Goal: Information Seeking & Learning: Find specific fact

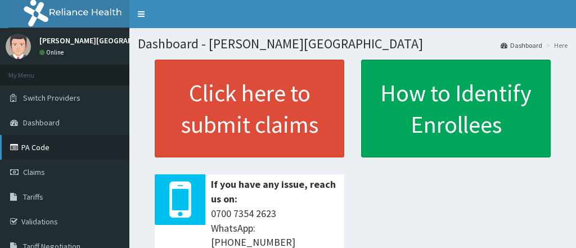
click at [37, 135] on link "PA Code" at bounding box center [64, 147] width 129 height 25
click at [80, 149] on link "PA Code" at bounding box center [64, 147] width 129 height 25
click at [55, 142] on link "PA Code" at bounding box center [64, 147] width 129 height 25
click at [55, 145] on link "PA Code" at bounding box center [64, 147] width 129 height 25
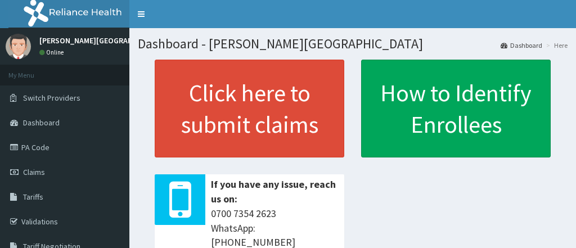
click at [70, 144] on link "PA Code" at bounding box center [64, 147] width 129 height 25
click at [53, 149] on link "PA Code" at bounding box center [64, 147] width 129 height 25
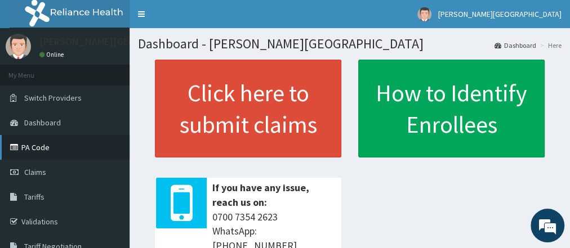
click at [79, 144] on link "PA Code" at bounding box center [64, 147] width 129 height 25
click at [79, 145] on link "PA Code" at bounding box center [64, 147] width 129 height 25
click at [55, 152] on link "PA Code" at bounding box center [64, 147] width 129 height 25
click at [51, 146] on link "PA Code" at bounding box center [64, 147] width 129 height 25
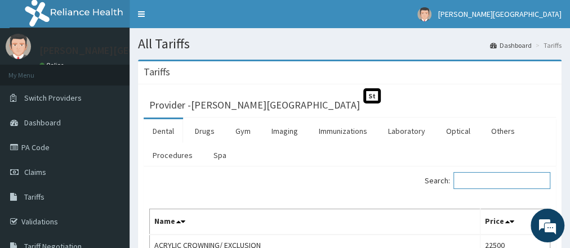
click at [482, 179] on input "Search:" at bounding box center [501, 180] width 97 height 17
click at [406, 132] on link "Laboratory" at bounding box center [406, 131] width 55 height 24
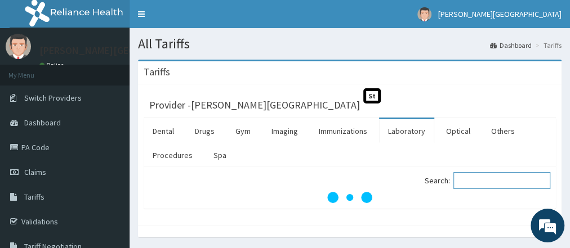
click at [472, 182] on input "Search:" at bounding box center [501, 180] width 97 height 17
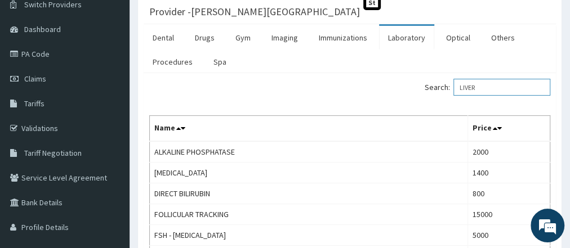
scroll to position [97, 0]
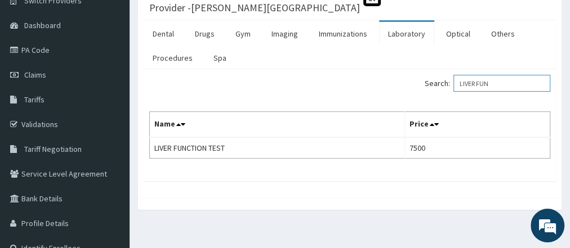
type input "LIVER FUN"
click at [74, 33] on link "Dashboard" at bounding box center [64, 25] width 129 height 25
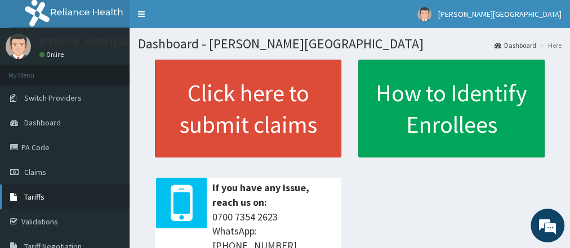
click at [57, 203] on link "Tariffs" at bounding box center [64, 197] width 129 height 25
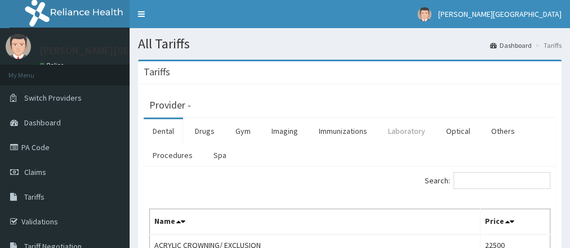
click at [407, 130] on link "Laboratory" at bounding box center [406, 131] width 55 height 24
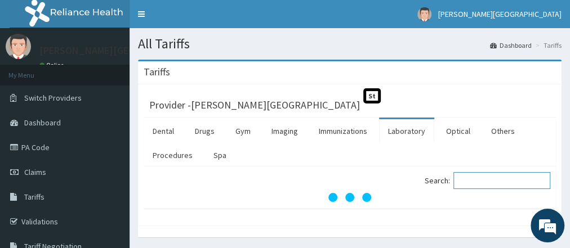
click at [491, 180] on input "Search:" at bounding box center [501, 180] width 97 height 17
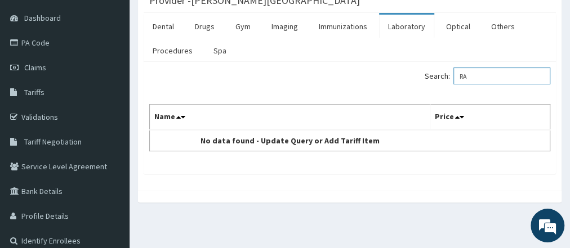
type input "R"
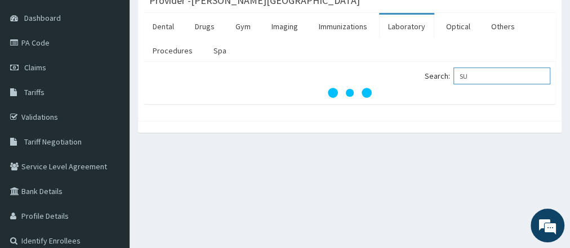
type input "S"
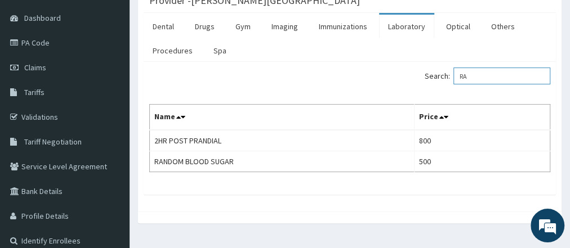
type input "R"
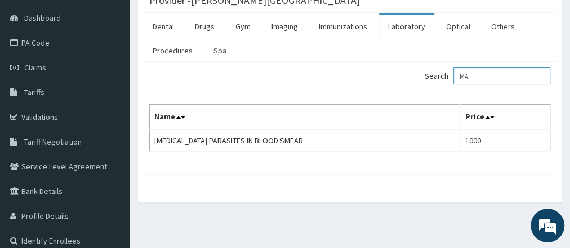
type input "M"
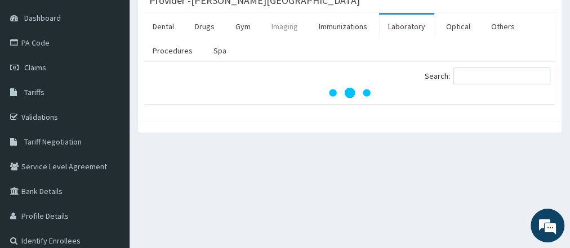
click at [277, 26] on link "Imaging" at bounding box center [284, 27] width 44 height 24
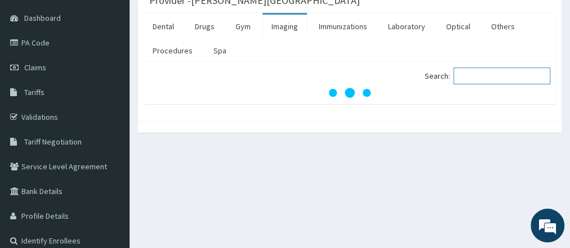
click at [471, 73] on input "Search:" at bounding box center [501, 76] width 97 height 17
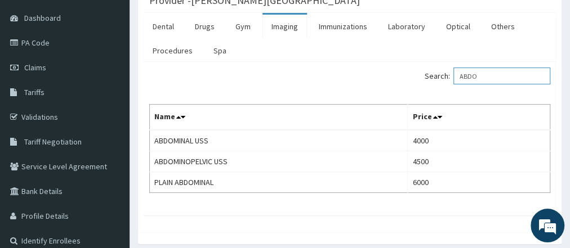
type input "ABDO"
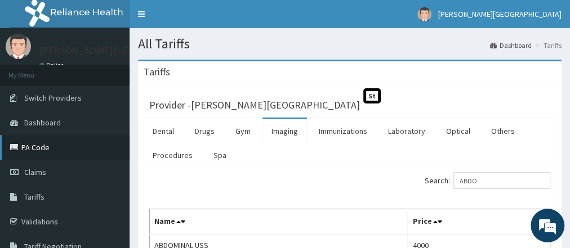
click at [65, 152] on link "PA Code" at bounding box center [64, 147] width 129 height 25
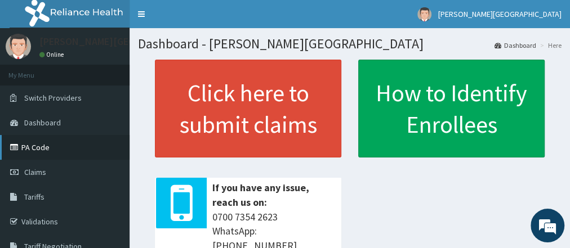
click at [54, 147] on link "PA Code" at bounding box center [64, 147] width 129 height 25
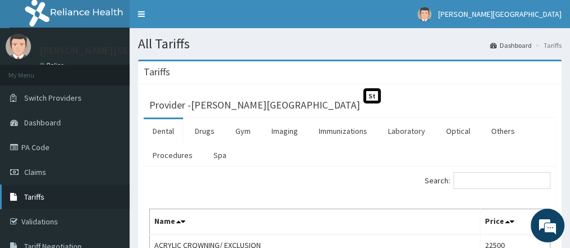
click at [51, 194] on link "Tariffs" at bounding box center [64, 197] width 129 height 25
click at [290, 131] on link "Imaging" at bounding box center [284, 131] width 44 height 24
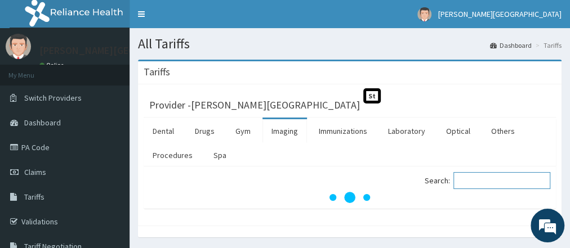
click at [482, 178] on input "Search:" at bounding box center [501, 180] width 97 height 17
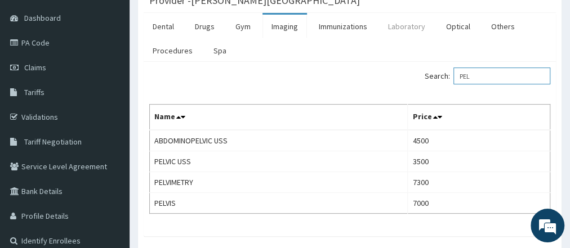
type input "PEL"
click at [409, 32] on link "Laboratory" at bounding box center [406, 27] width 55 height 24
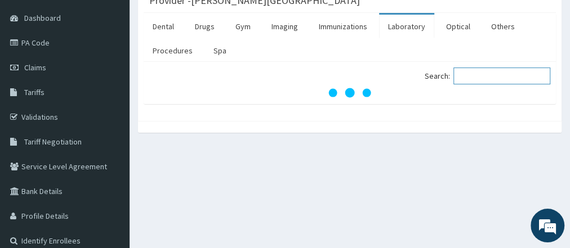
click at [478, 77] on input "Search:" at bounding box center [501, 76] width 97 height 17
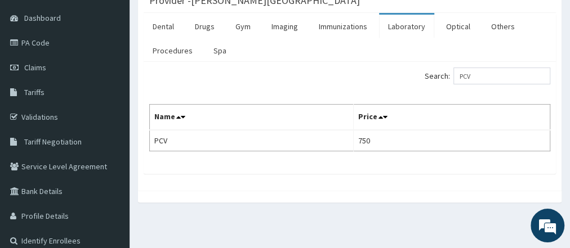
click at [456, 63] on div "Search: PCV Name Price PCV 750" at bounding box center [350, 118] width 412 height 112
click at [491, 76] on input "PCV" at bounding box center [501, 76] width 97 height 17
type input "PACK"
click at [65, 20] on link "Dashboard" at bounding box center [64, 18] width 129 height 25
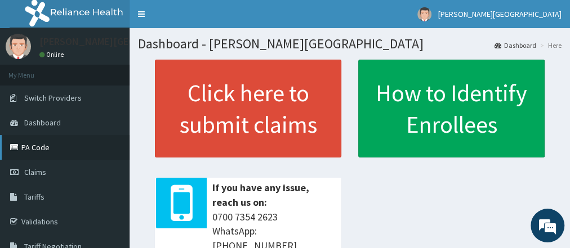
click at [68, 150] on link "PA Code" at bounding box center [64, 147] width 129 height 25
click at [41, 147] on link "PA Code" at bounding box center [64, 147] width 129 height 25
click at [48, 154] on link "PA Code" at bounding box center [64, 147] width 129 height 25
click at [58, 128] on link "Dashboard" at bounding box center [64, 122] width 129 height 25
click at [51, 148] on link "PA Code" at bounding box center [64, 147] width 129 height 25
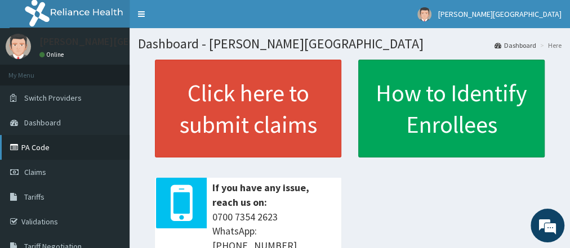
click at [66, 153] on link "PA Code" at bounding box center [64, 147] width 129 height 25
